Goal: Transaction & Acquisition: Purchase product/service

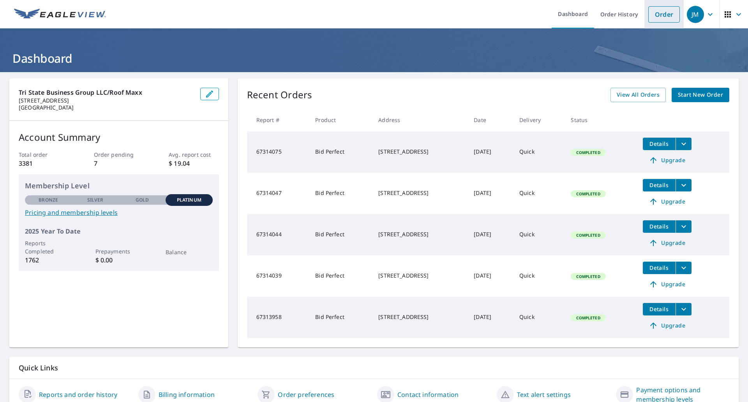
click at [648, 13] on link "Order" at bounding box center [664, 14] width 32 height 16
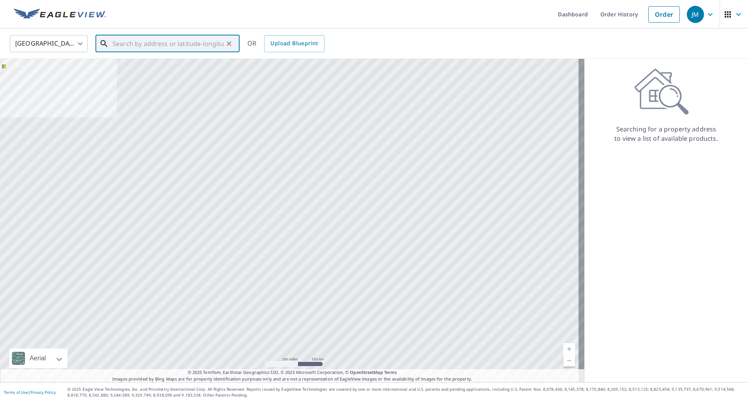
click at [168, 46] on input "text" at bounding box center [168, 44] width 111 height 22
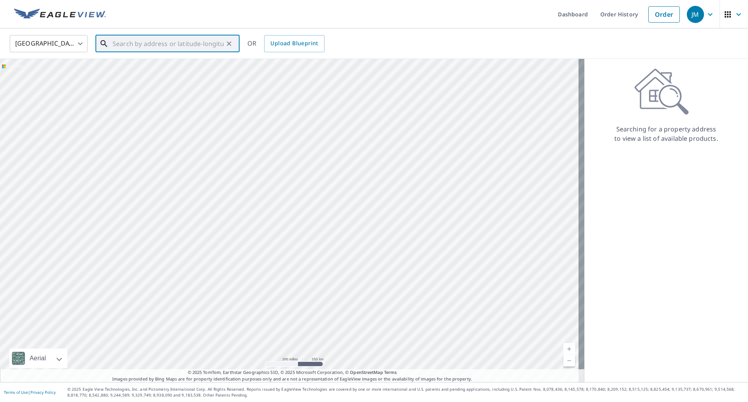
paste input "[STREET_ADDRESS][PERSON_NAME]"
click at [150, 69] on span "[STREET_ADDRESS][PERSON_NAME]" at bounding box center [172, 66] width 122 height 9
type input "[STREET_ADDRESS][PERSON_NAME]"
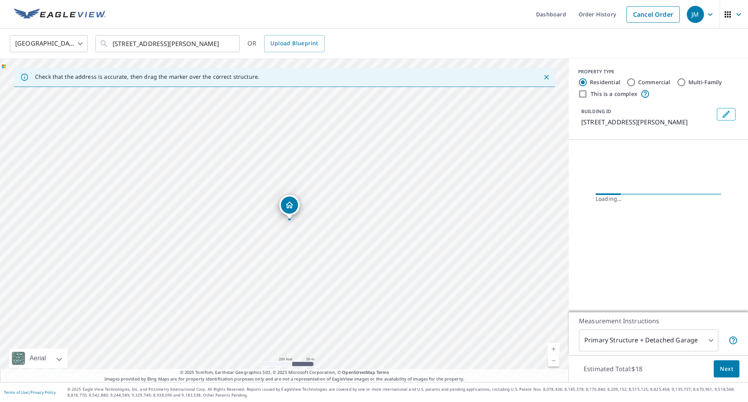
scroll to position [0, 0]
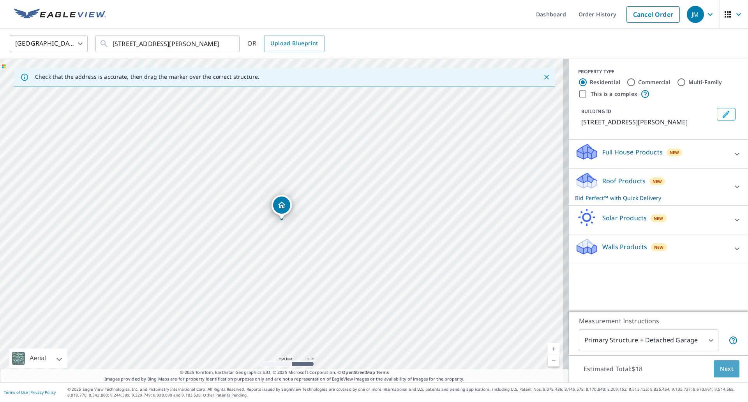
click at [720, 365] on span "Next" at bounding box center [726, 369] width 13 height 10
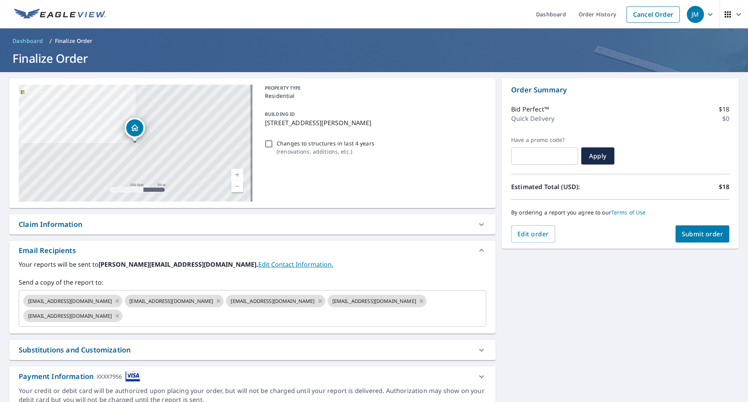
click at [65, 223] on div "Claim Information" at bounding box center [50, 224] width 63 height 11
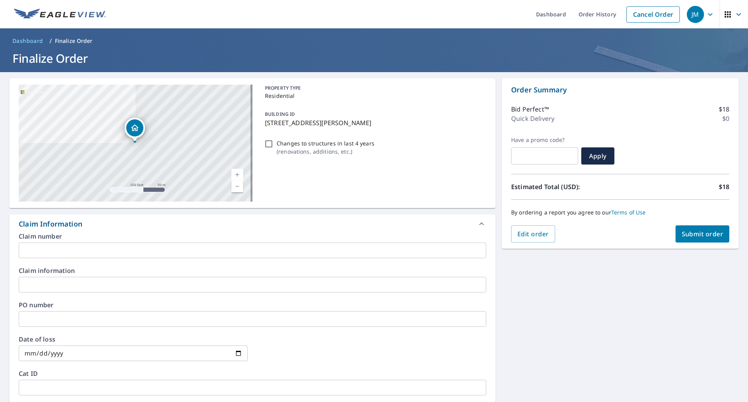
click at [60, 252] on input "text" at bounding box center [252, 250] width 467 height 16
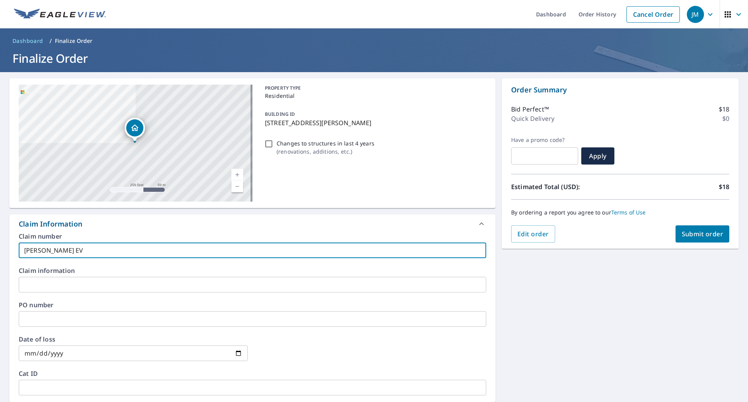
type input "[PERSON_NAME] EV"
click at [707, 235] on span "Submit order" at bounding box center [703, 233] width 42 height 9
